Goal: Communication & Community: Answer question/provide support

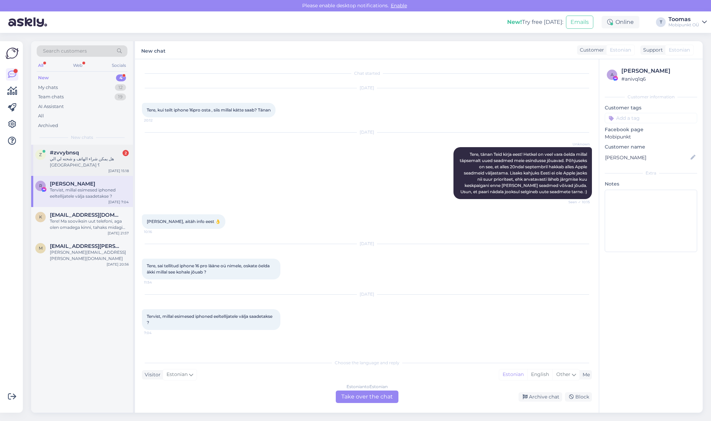
click at [96, 162] on div "هل يمكن شراء الهاتف و شحنه لي الي [GEOGRAPHIC_DATA] ؟" at bounding box center [89, 162] width 79 height 12
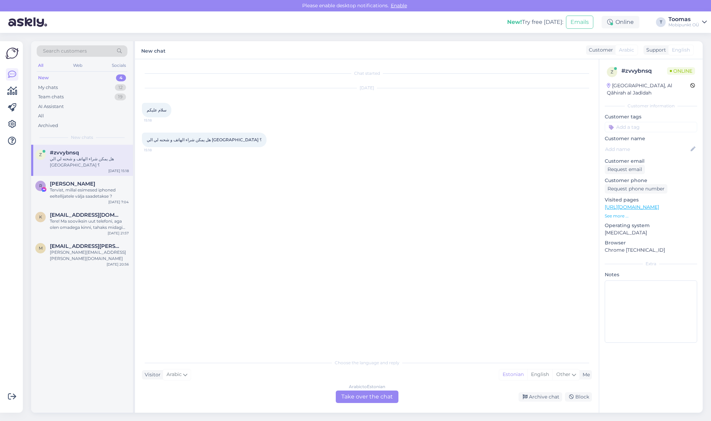
click at [369, 391] on div "Arabic to Estonian Take over the chat" at bounding box center [367, 397] width 63 height 12
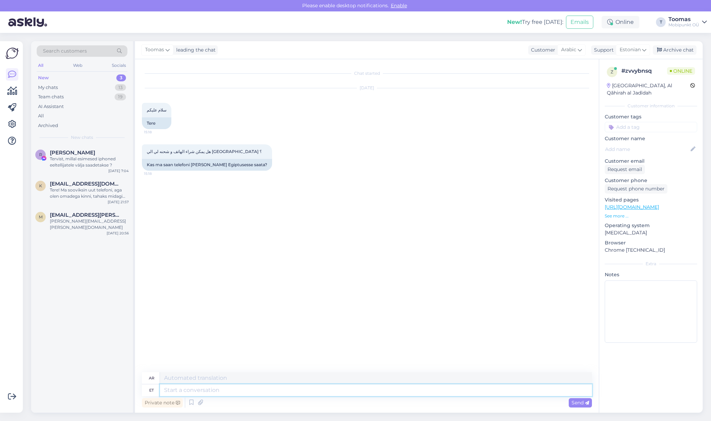
click at [266, 391] on textarea at bounding box center [376, 390] width 432 height 12
type textarea "Tere."
type textarea "مرحبًا."
type textarea "Tere. Kahjuks mitte"
type textarea "مرحباً، للأسف لا."
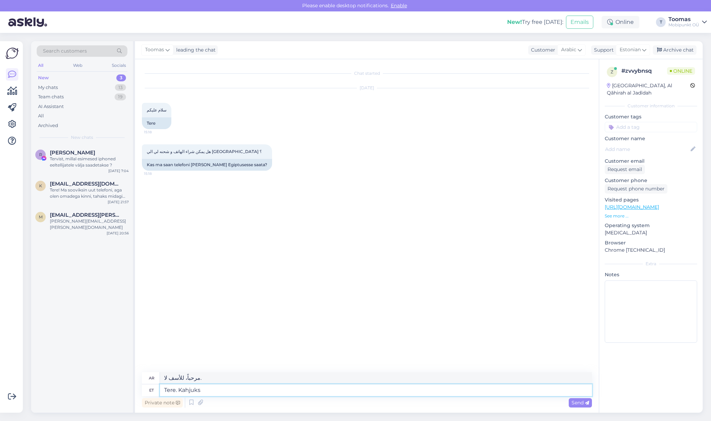
type textarea "Tere. Kahjuks"
type textarea "مرحبا. للأسف"
type textarea "Tere. Kahjuks me"
type textarea "مرحبا. للأسف نحن"
type textarea "Tere. Kahjuks me ei"
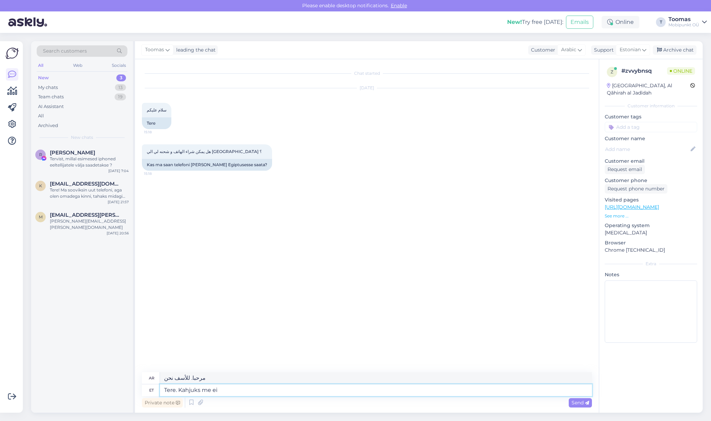
type textarea "مرحباً، للأسف [PERSON_NAME]"
type textarea "Tere. Kahjuks me ei s"
type textarea "مرحباً، للأسف لا يمكننا"
type textarea "Tere. Kahjuks me [PERSON_NAME]"
type textarea "مرحباً، للأسف لا نقوم بالشحن."
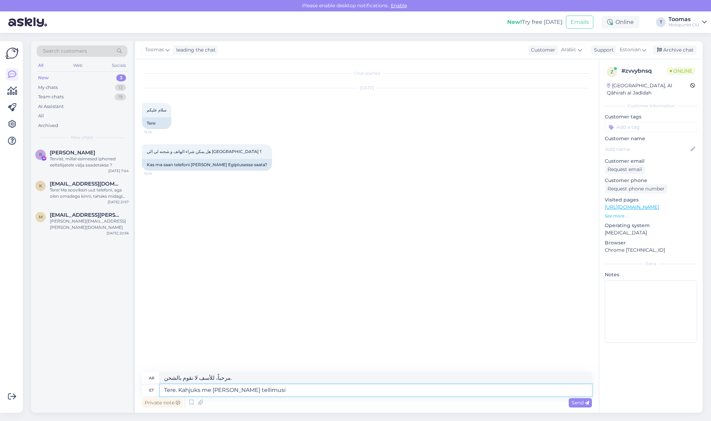
type textarea "Tere. Kahjuks me [PERSON_NAME] tellimusi r"
type textarea "مرحباً، للأسف لا نقوم بشحن الطلبات."
type textarea "Tere. Kahjuks me [PERSON_NAME] tellimusi rahvusvaheliselt"
type textarea "مرحباً، للأسف، لا نقوم بشحن الطلبات دولياً."
